Goal: Information Seeking & Learning: Learn about a topic

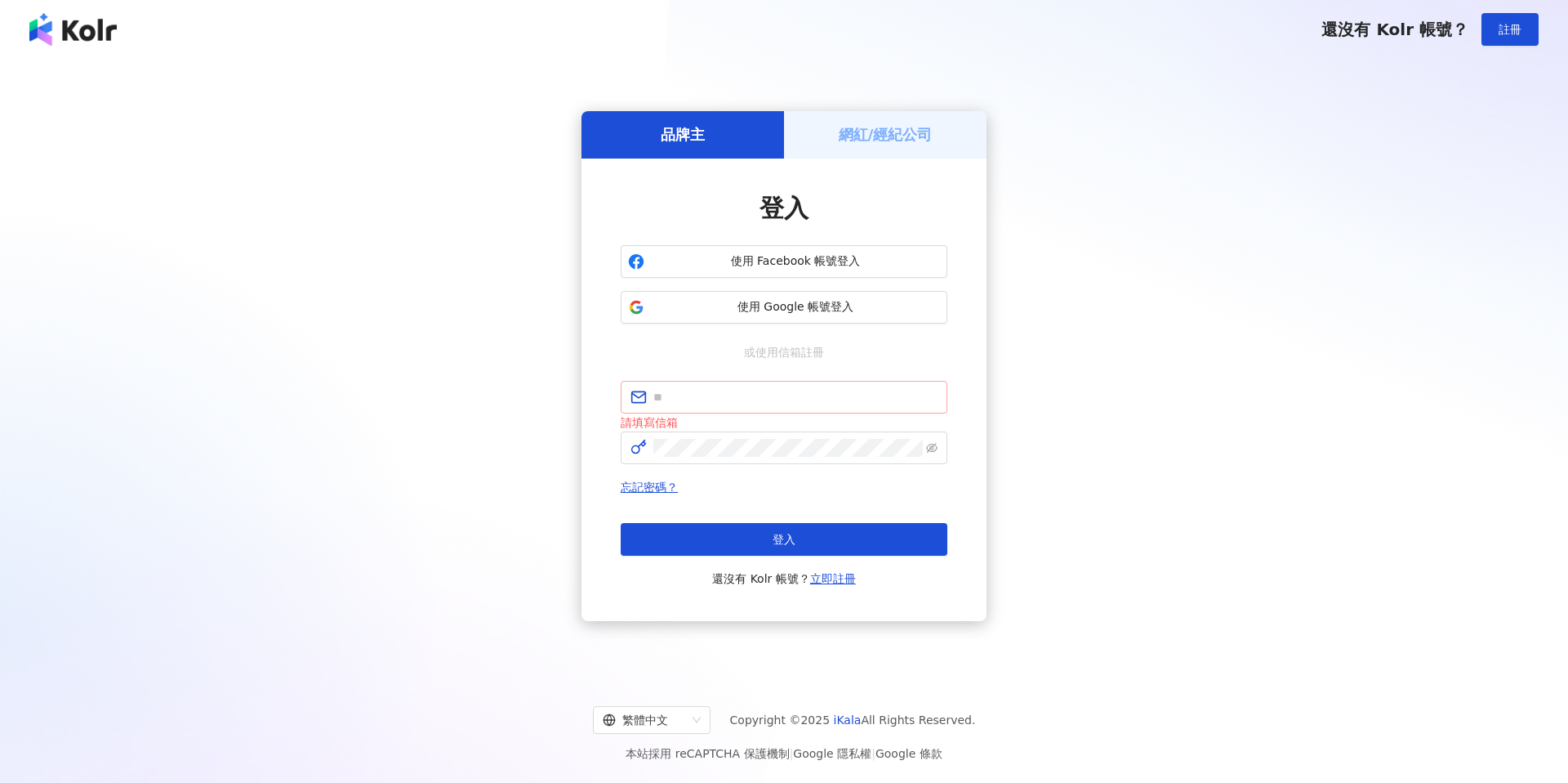
click at [770, 385] on span at bounding box center [784, 397] width 327 height 32
click at [776, 393] on input "text" at bounding box center [794, 397] width 284 height 18
type input "**********"
click at [756, 542] on button "登入" at bounding box center [784, 538] width 327 height 32
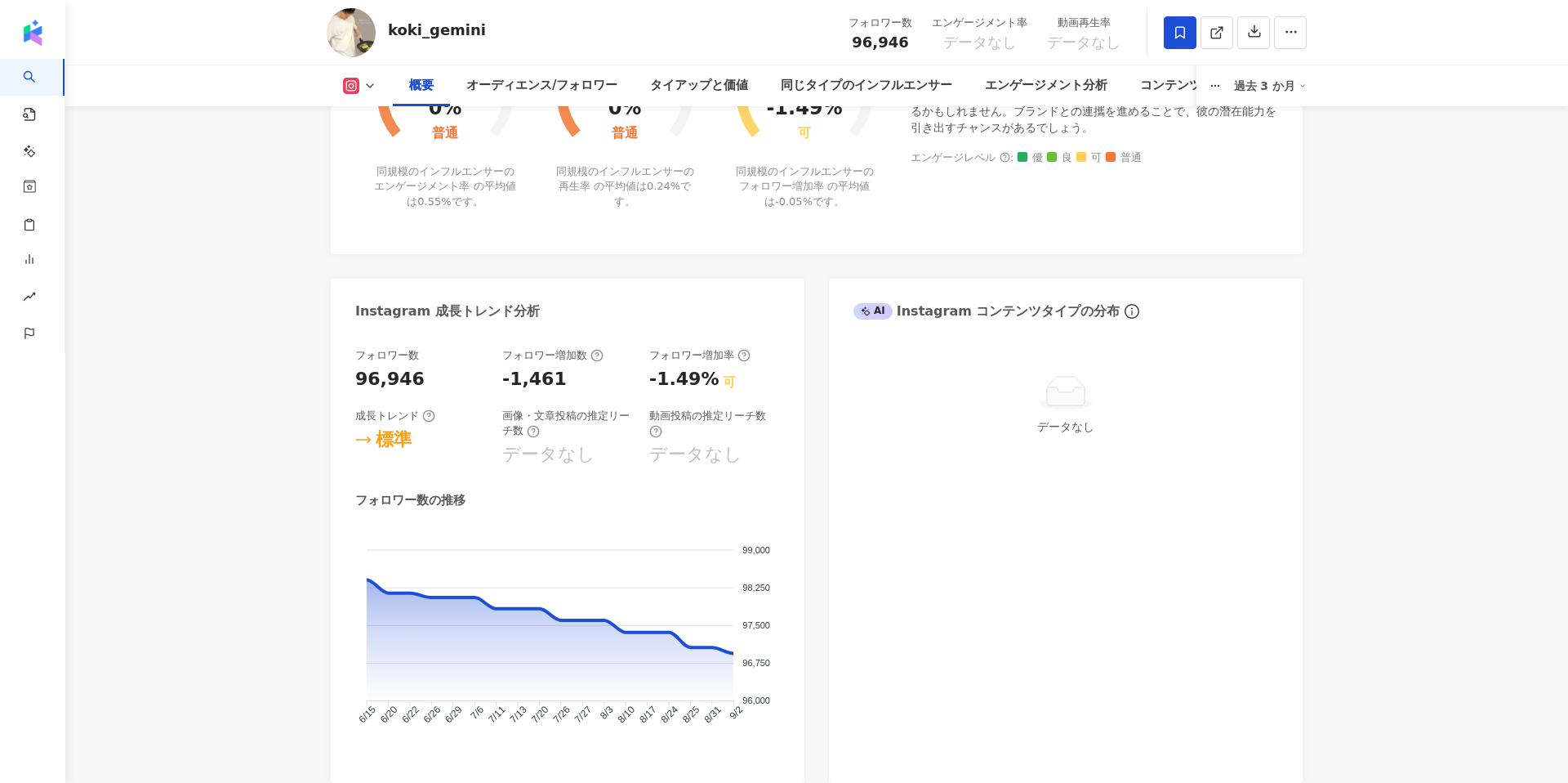
scroll to position [750, 0]
click at [311, 22] on div "koki_gemini フォロワー数 96,946 エンゲージメント率 データなし 動画再生率 データなし" at bounding box center [816, 32] width 1045 height 65
click at [311, 12] on div "koki_gemini フォロワー数 96,946 エンゲージメント率 データなし 動画再生率 データなし" at bounding box center [816, 32] width 1045 height 65
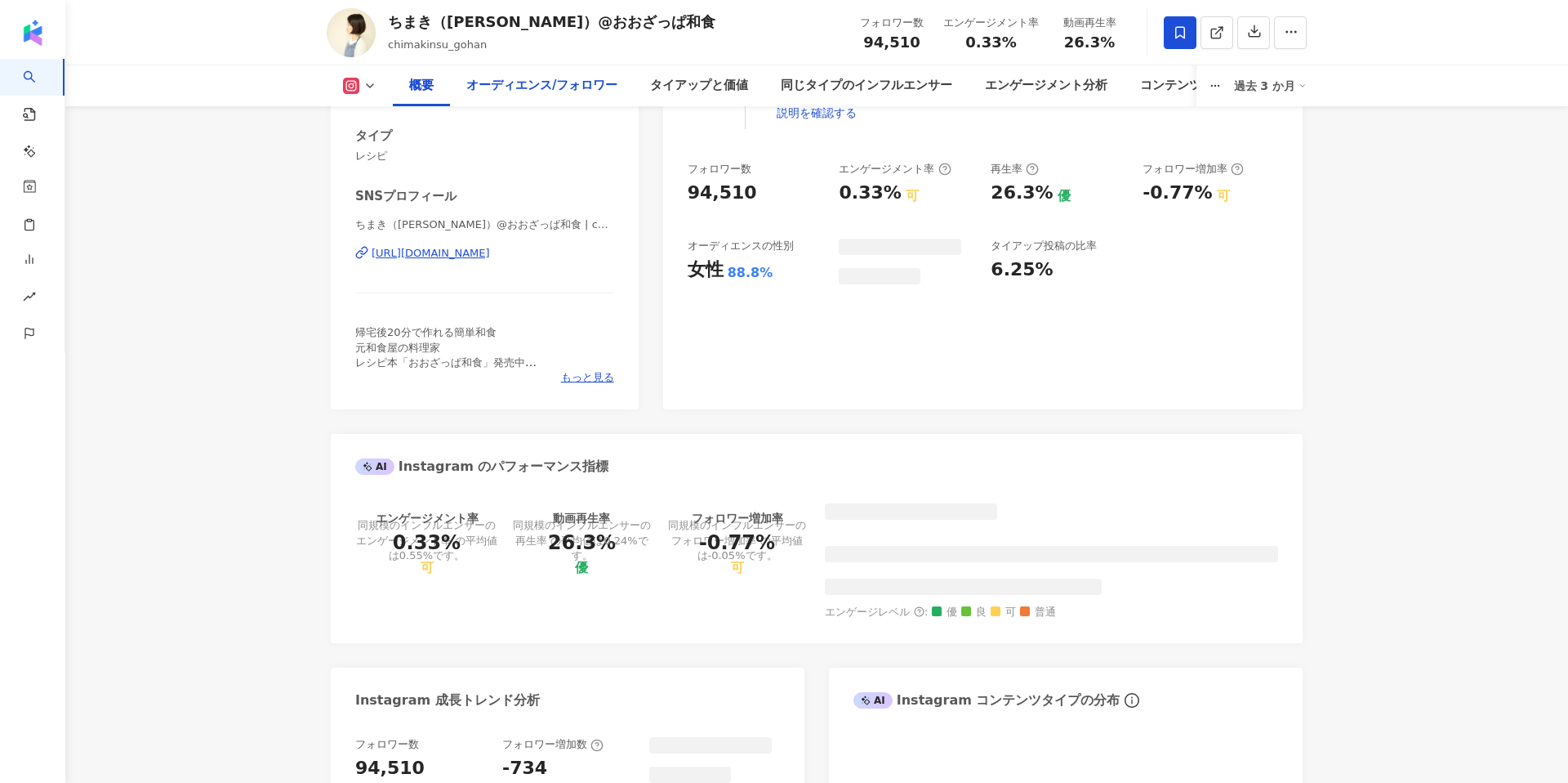
scroll to position [703, 0]
